Goal: Navigation & Orientation: Find specific page/section

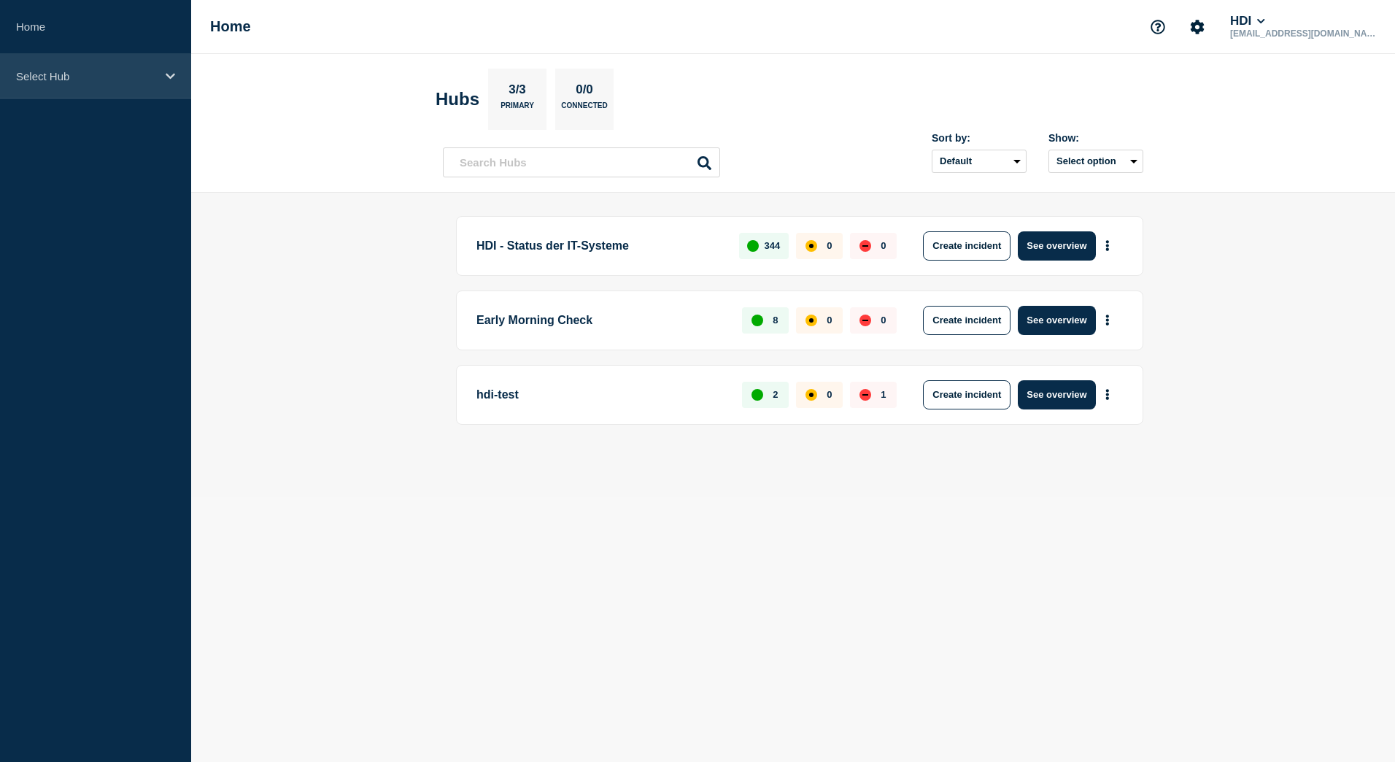
click at [171, 74] on icon at bounding box center [170, 76] width 9 height 11
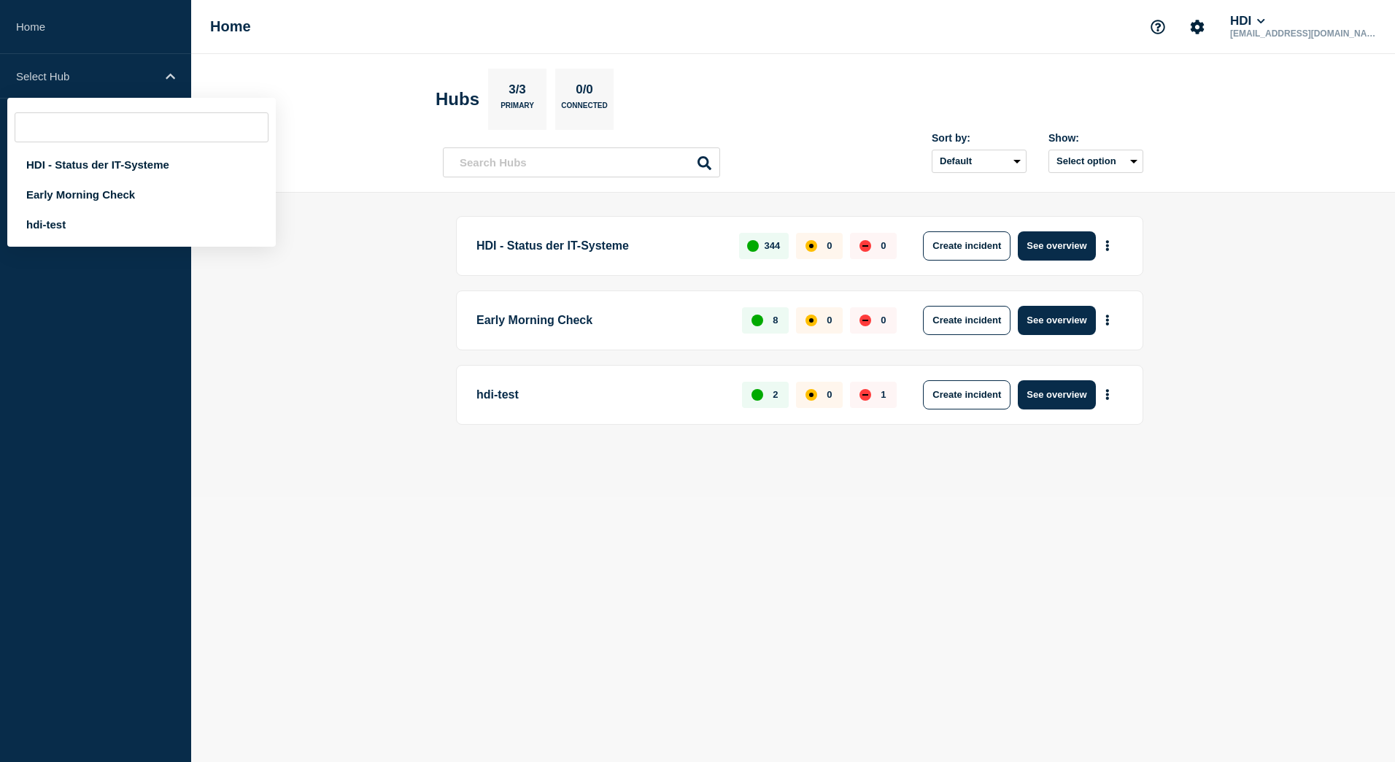
click at [258, 63] on header "Hubs 3/3 Primary 0/0 Connected Sort by: Default Last added Last updated Most ac…" at bounding box center [793, 123] width 1204 height 139
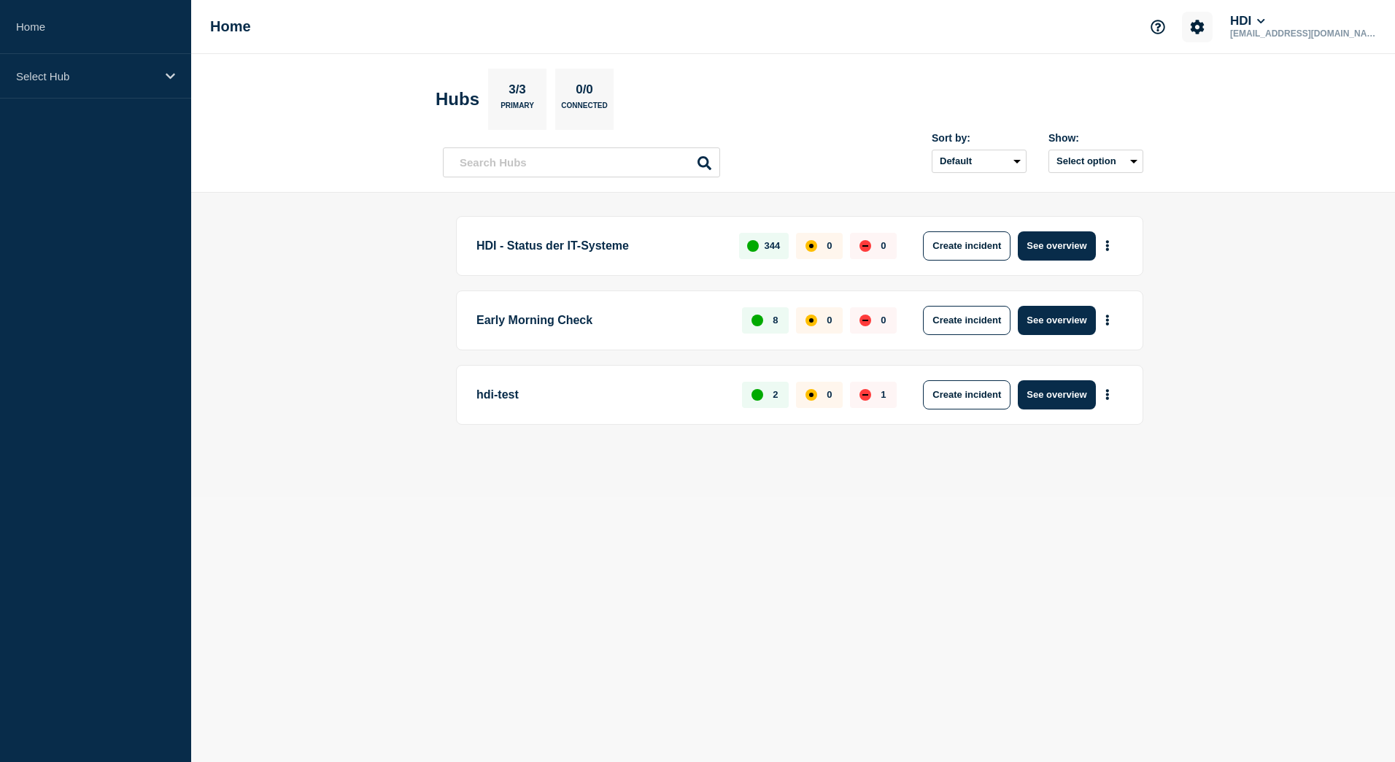
click at [1213, 31] on button "Account settings" at bounding box center [1197, 27] width 31 height 31
click at [1265, 24] on icon at bounding box center [1261, 21] width 8 height 9
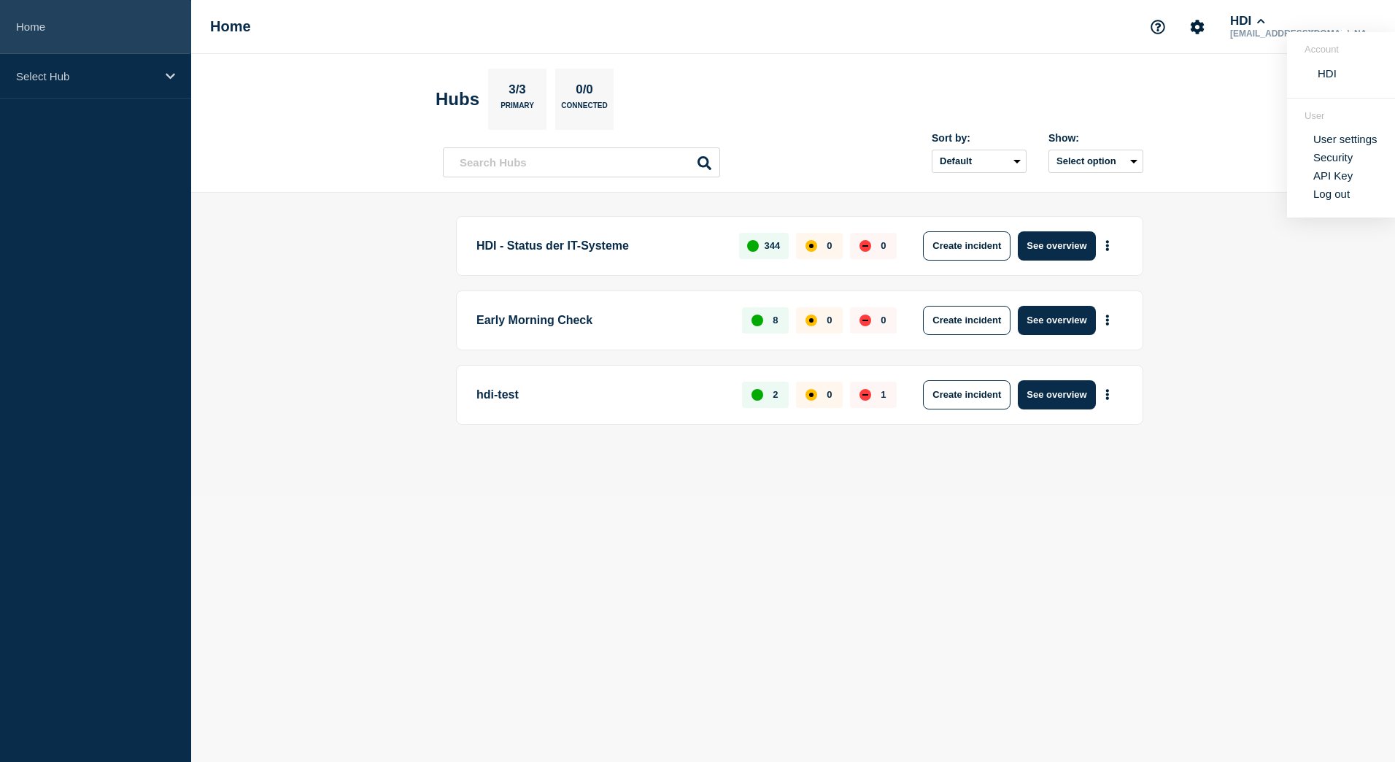
click at [84, 20] on link "Home" at bounding box center [95, 27] width 191 height 54
click at [74, 32] on link "Home" at bounding box center [95, 27] width 191 height 54
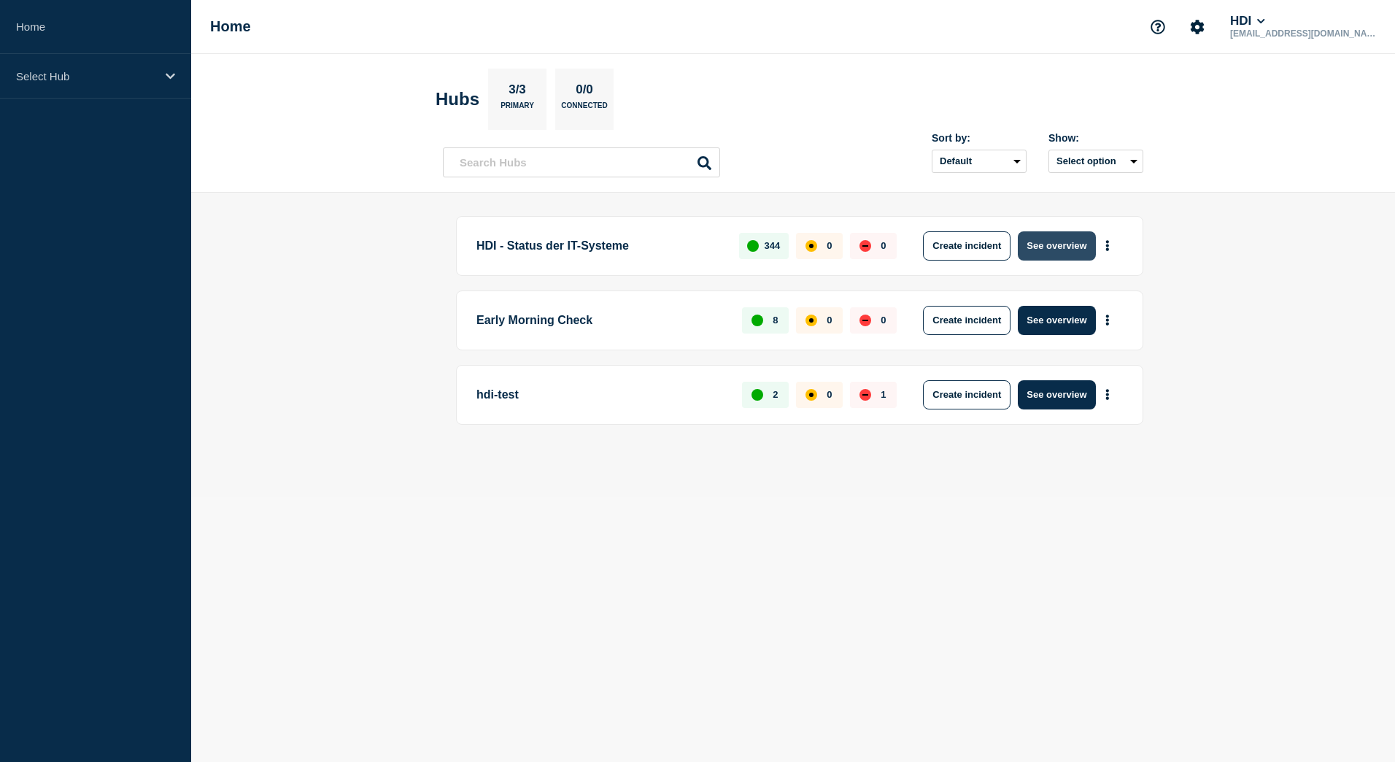
click at [1057, 248] on button "See overview" at bounding box center [1056, 245] width 77 height 29
